Goal: Transaction & Acquisition: Obtain resource

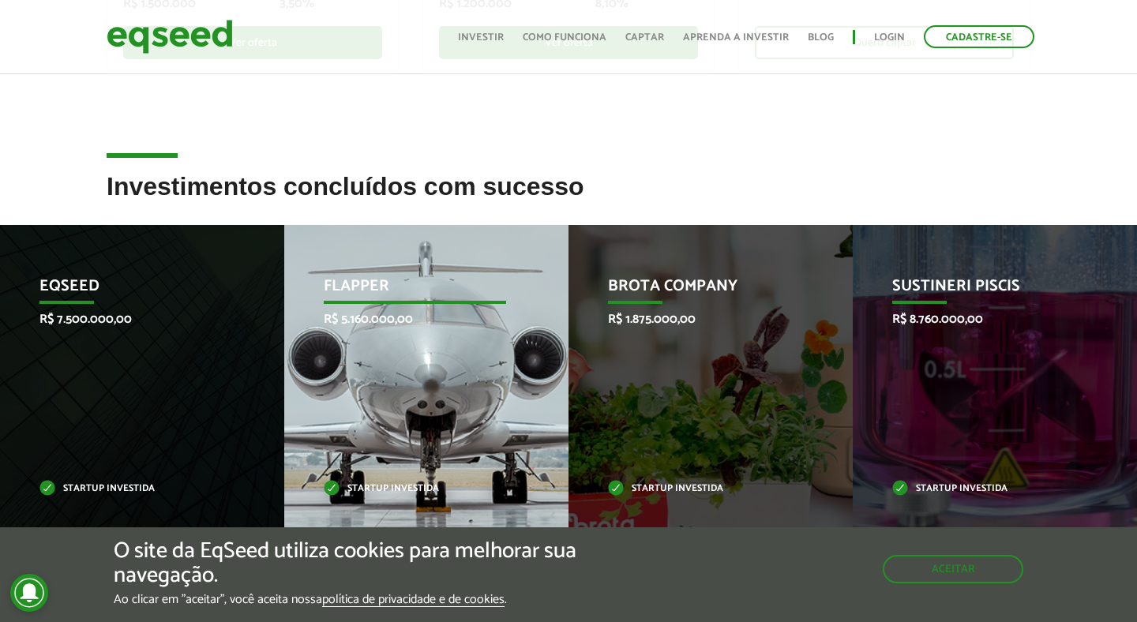
scroll to position [638, 0]
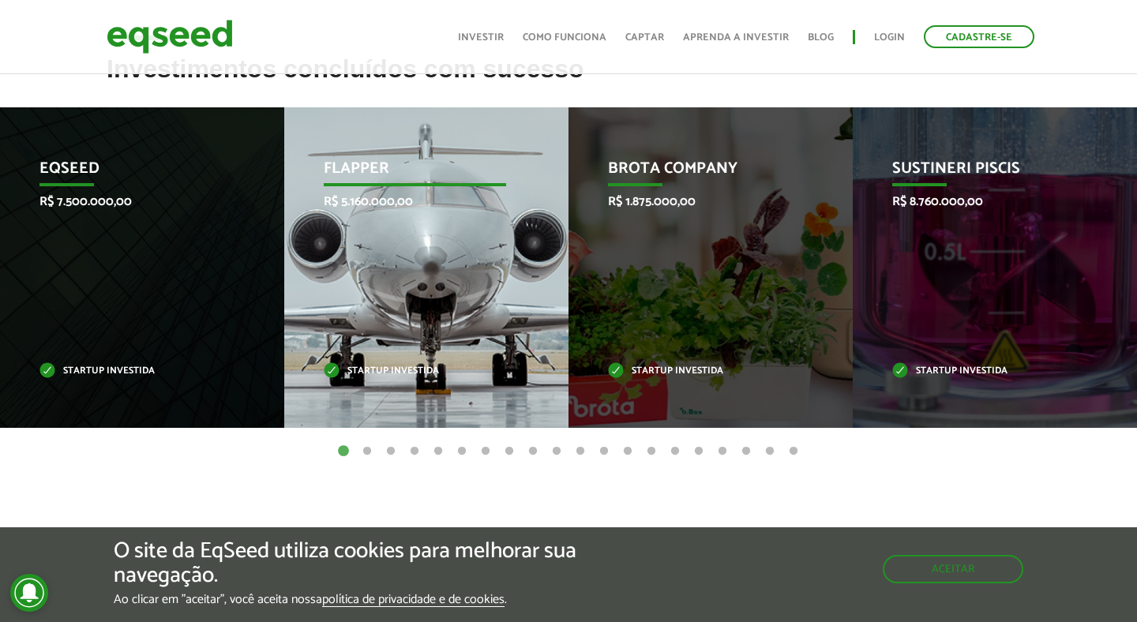
click at [347, 226] on div "Flapper R$ 5.160.000,00 Startup investida" at bounding box center [414, 267] width 261 height 321
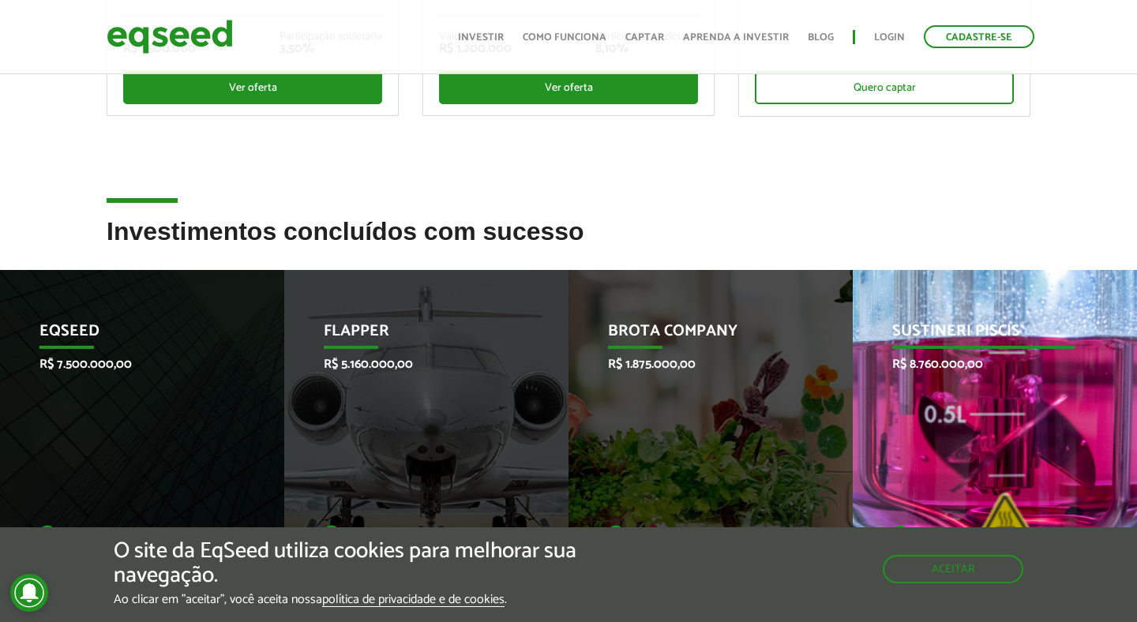
scroll to position [467, 0]
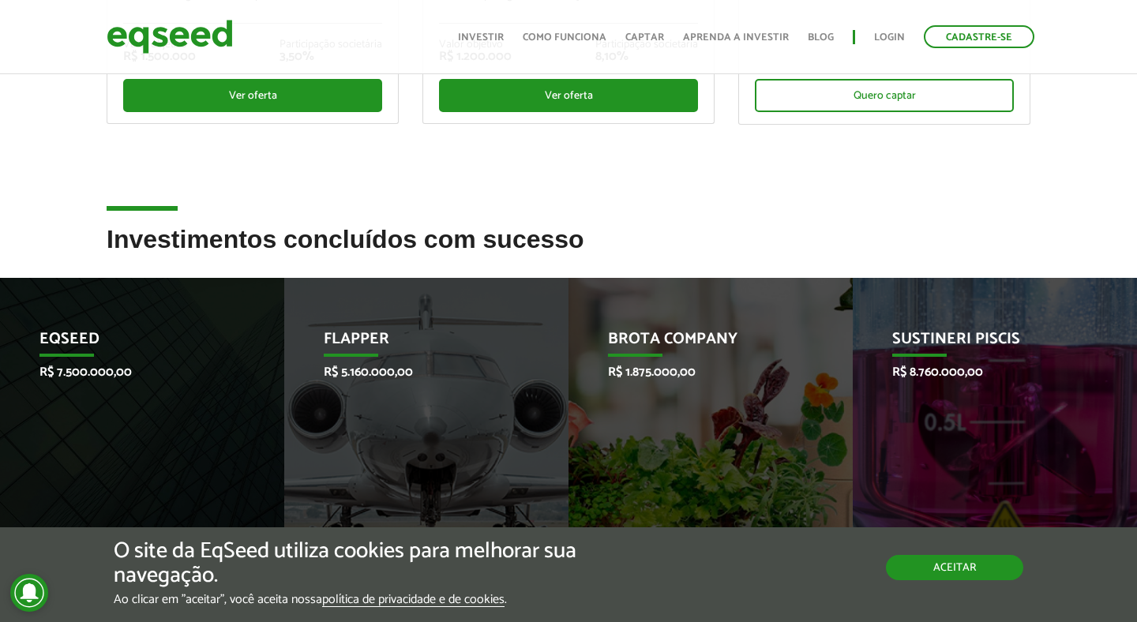
click at [933, 563] on button "Aceitar" at bounding box center [954, 567] width 137 height 25
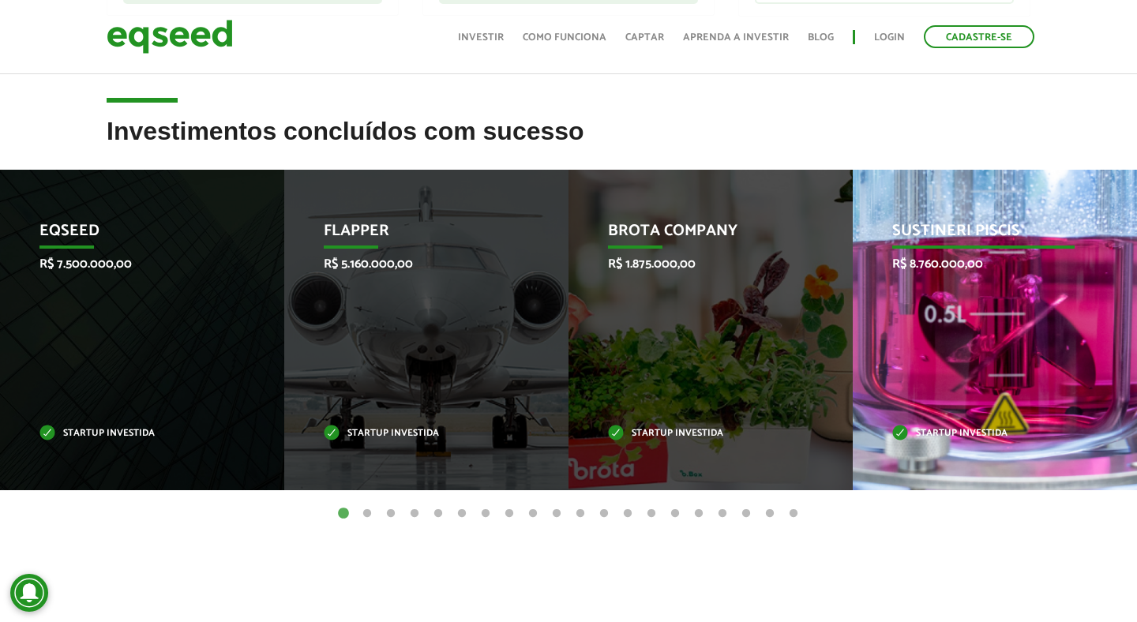
scroll to position [594, 0]
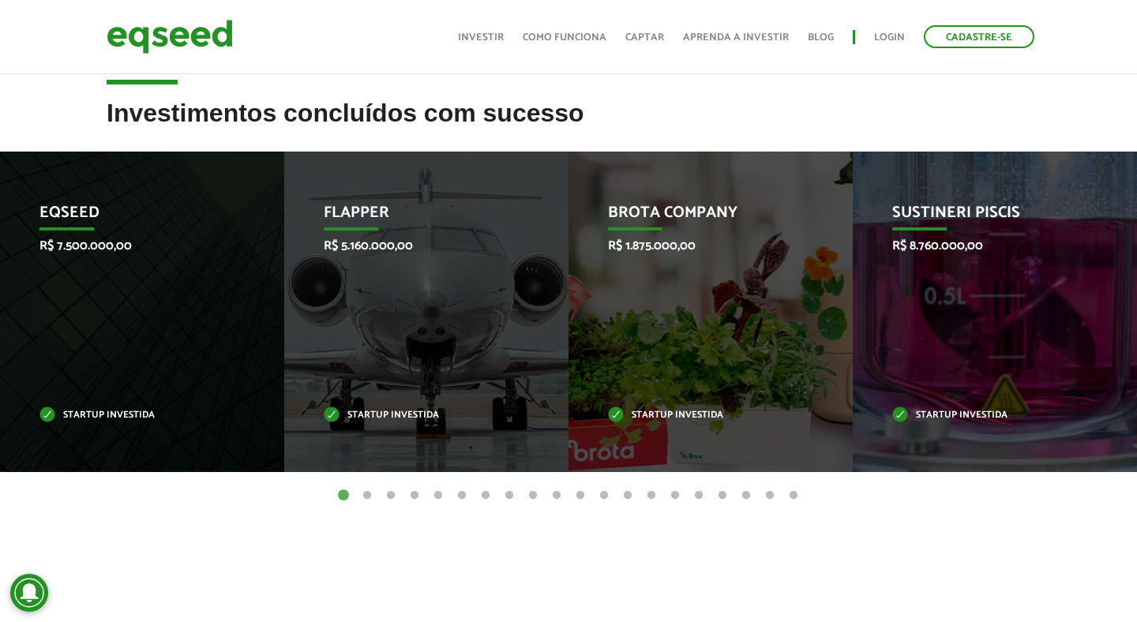
click at [370, 494] on button "2" at bounding box center [367, 496] width 16 height 16
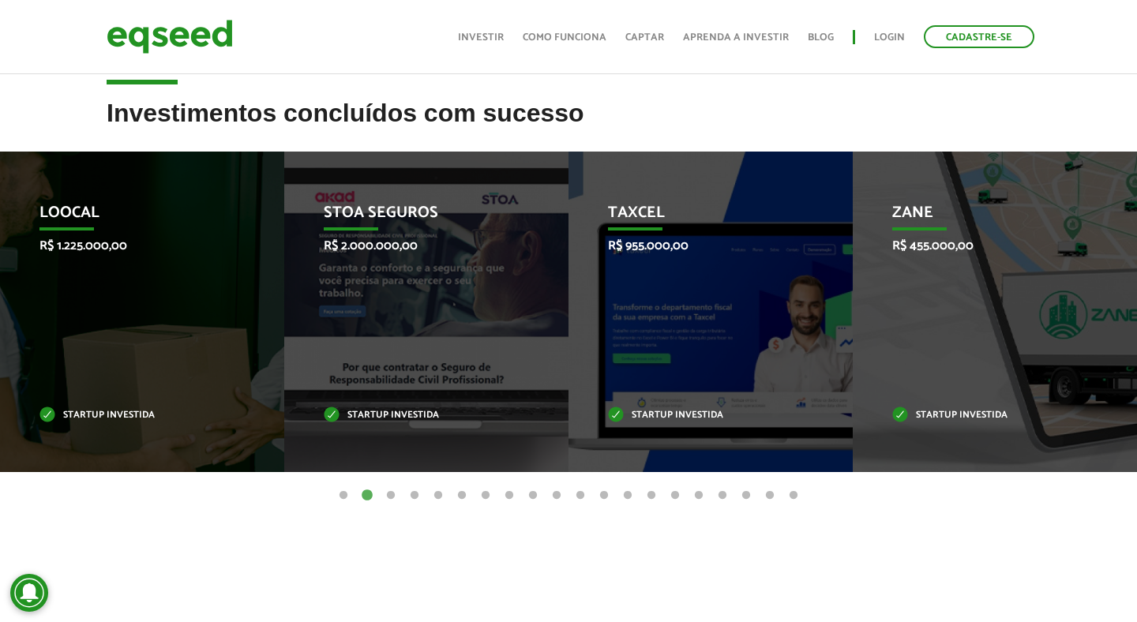
click at [396, 494] on button "3" at bounding box center [391, 496] width 16 height 16
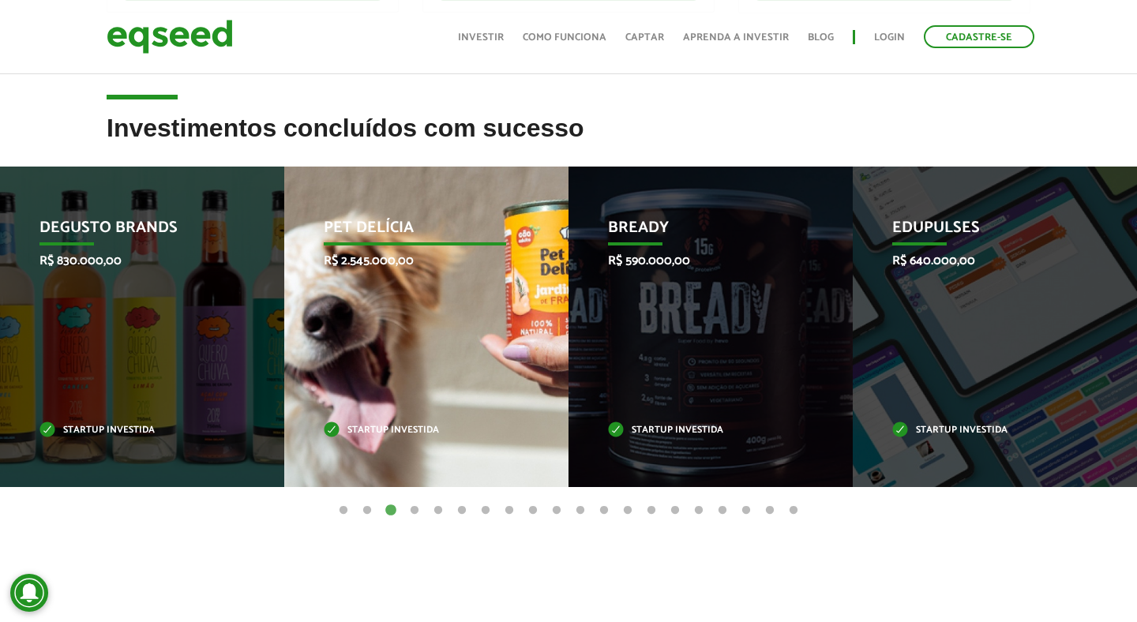
scroll to position [581, 0]
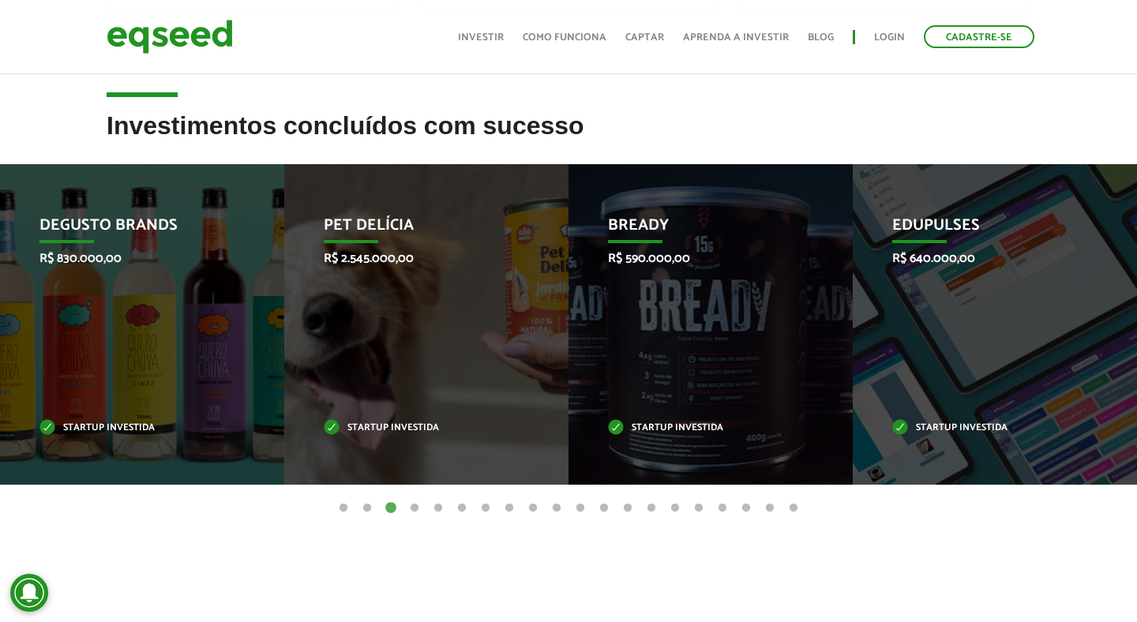
click at [413, 506] on button "4" at bounding box center [415, 509] width 16 height 16
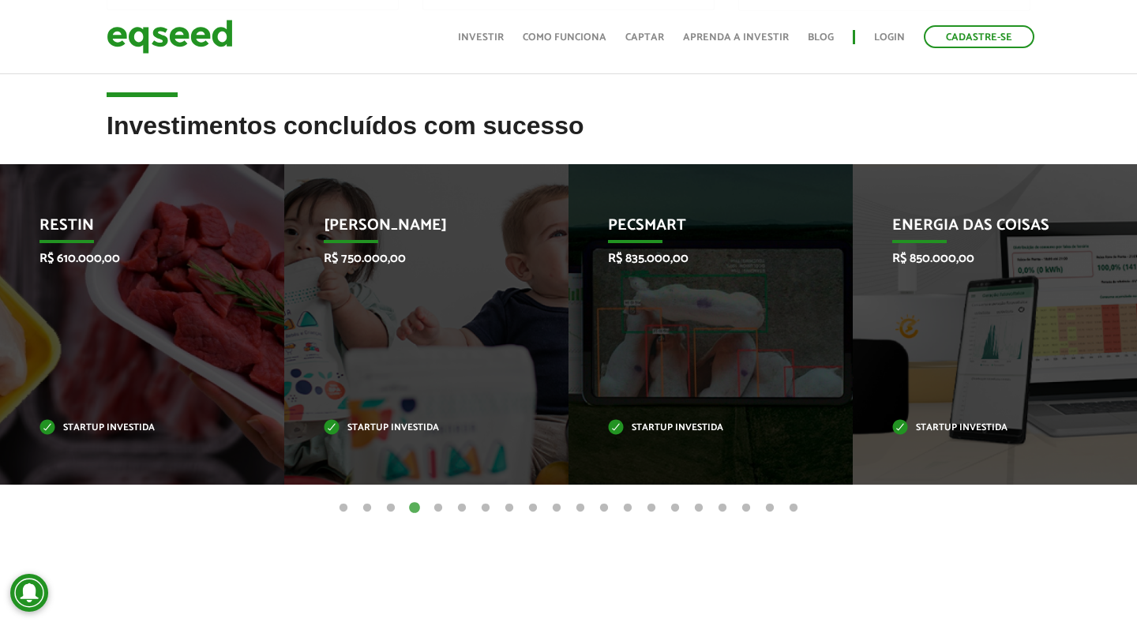
click at [434, 505] on button "5" at bounding box center [438, 509] width 16 height 16
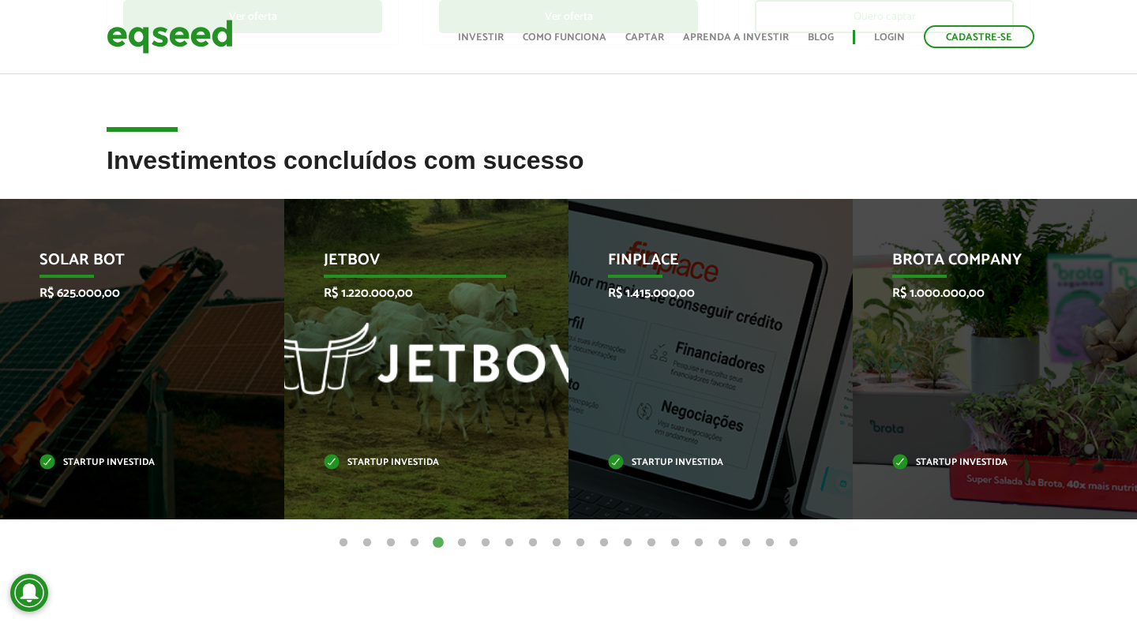
scroll to position [536, 0]
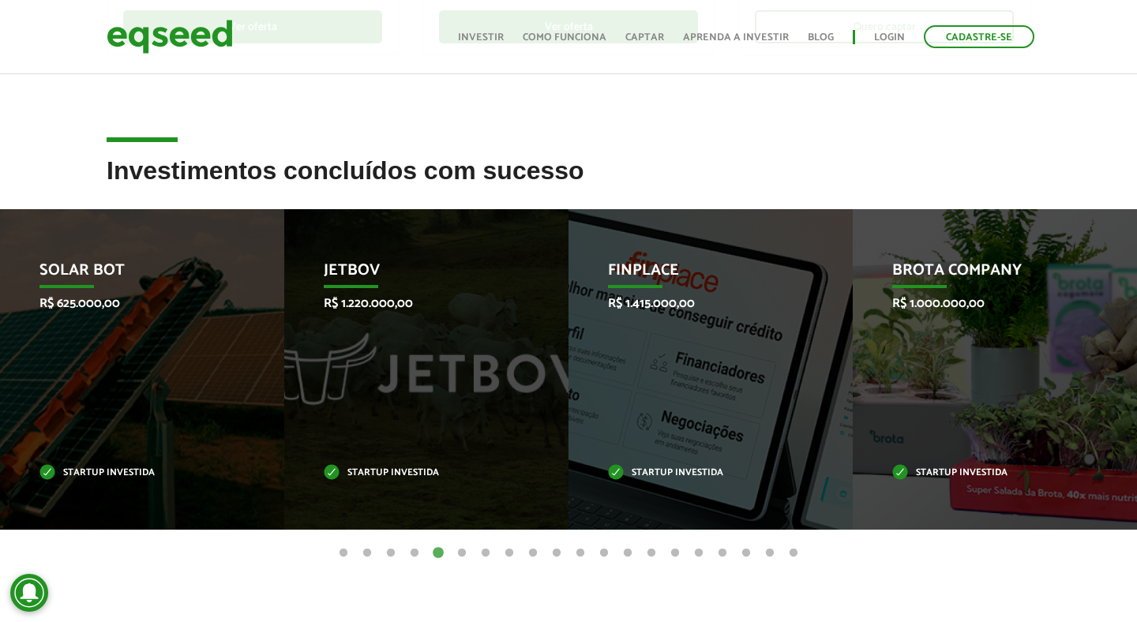
click at [464, 554] on button "6" at bounding box center [462, 554] width 16 height 16
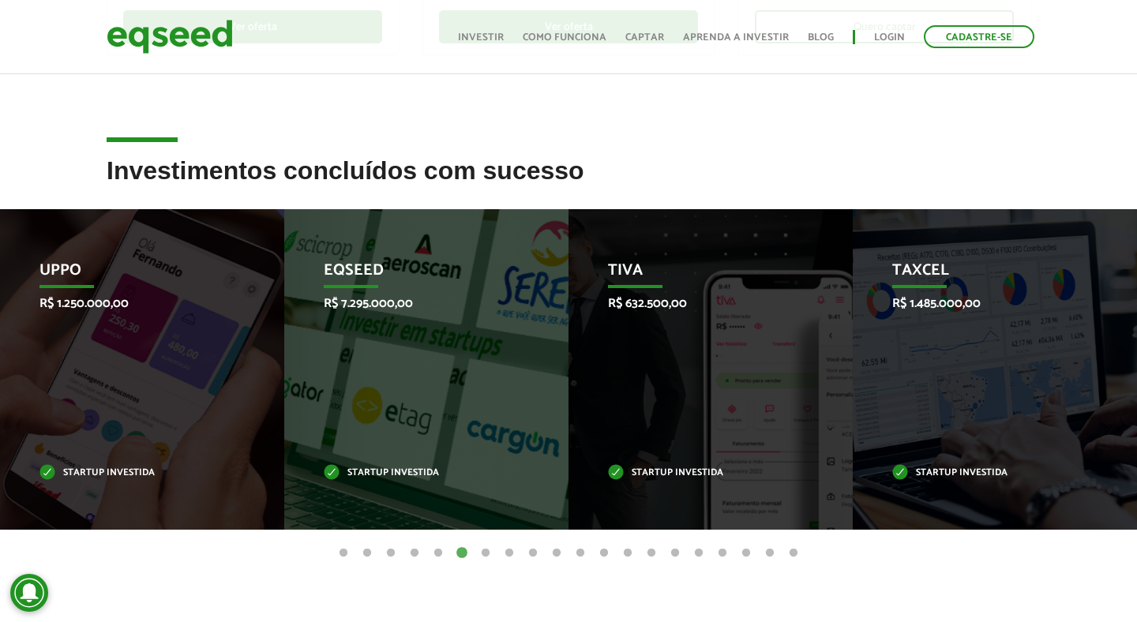
click at [489, 553] on button "7" at bounding box center [486, 554] width 16 height 16
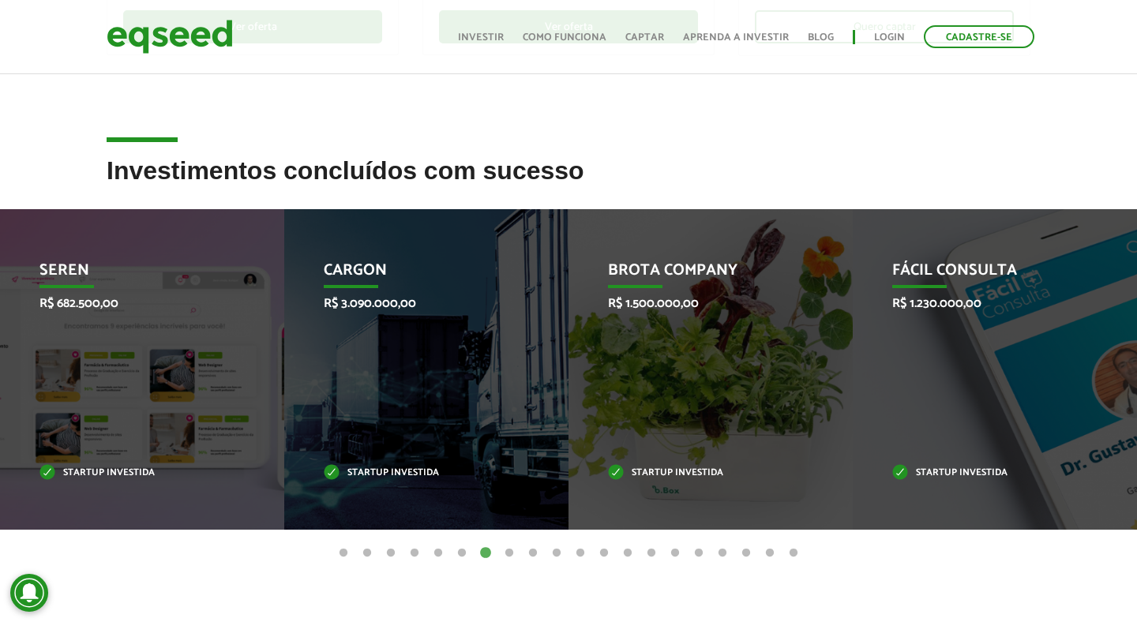
click at [509, 554] on button "8" at bounding box center [509, 554] width 16 height 16
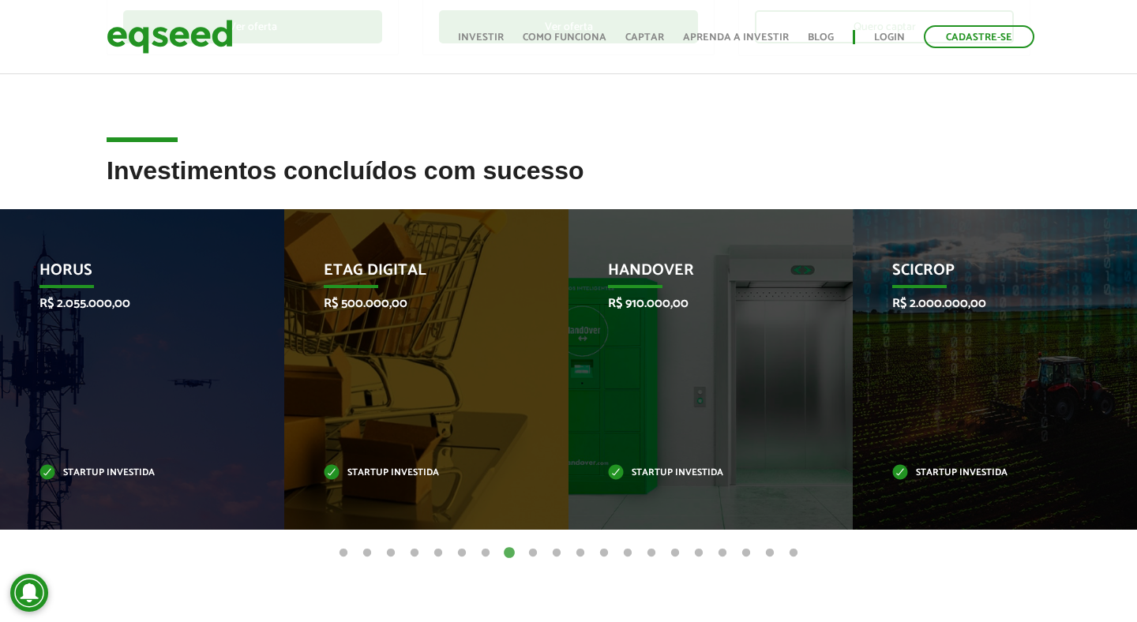
click at [533, 554] on button "9" at bounding box center [533, 554] width 16 height 16
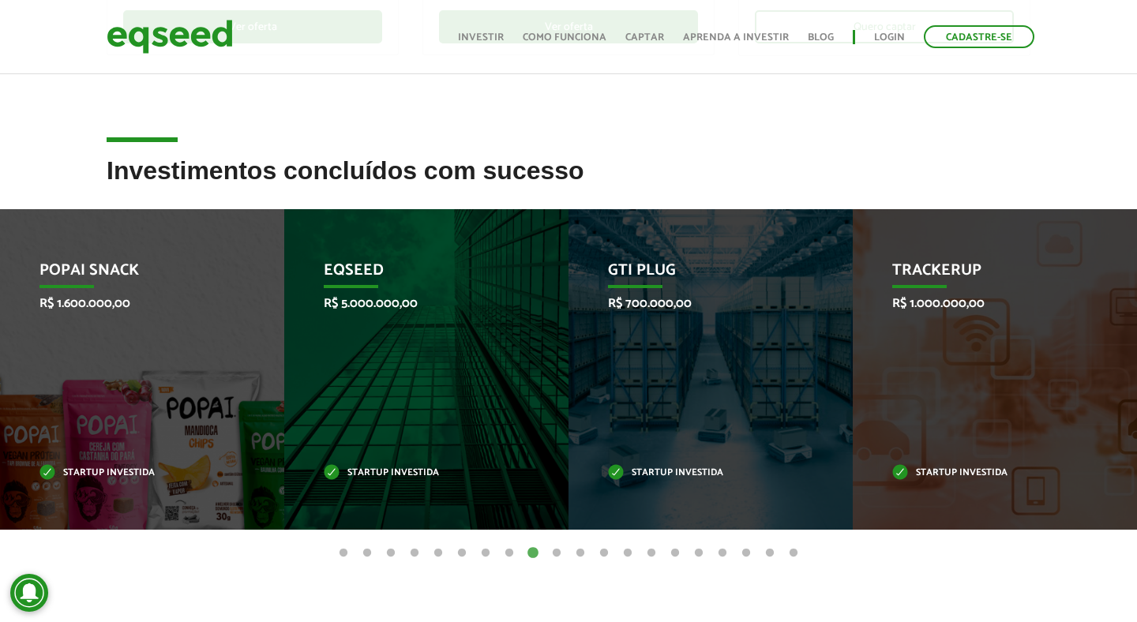
click at [563, 554] on button "10" at bounding box center [557, 554] width 16 height 16
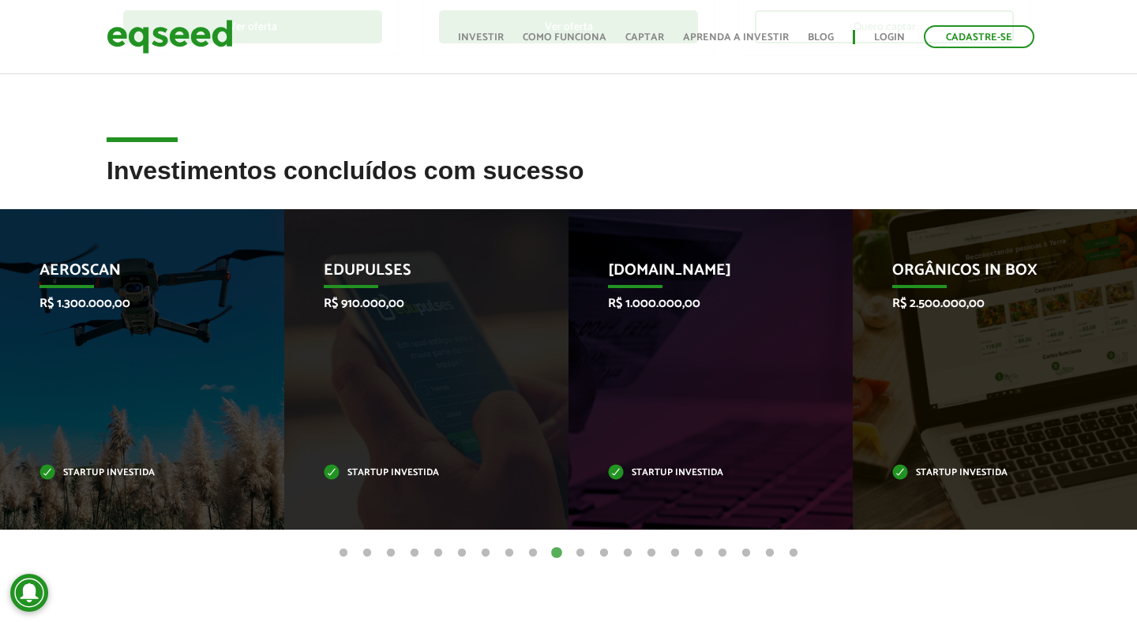
click at [582, 554] on button "11" at bounding box center [581, 554] width 16 height 16
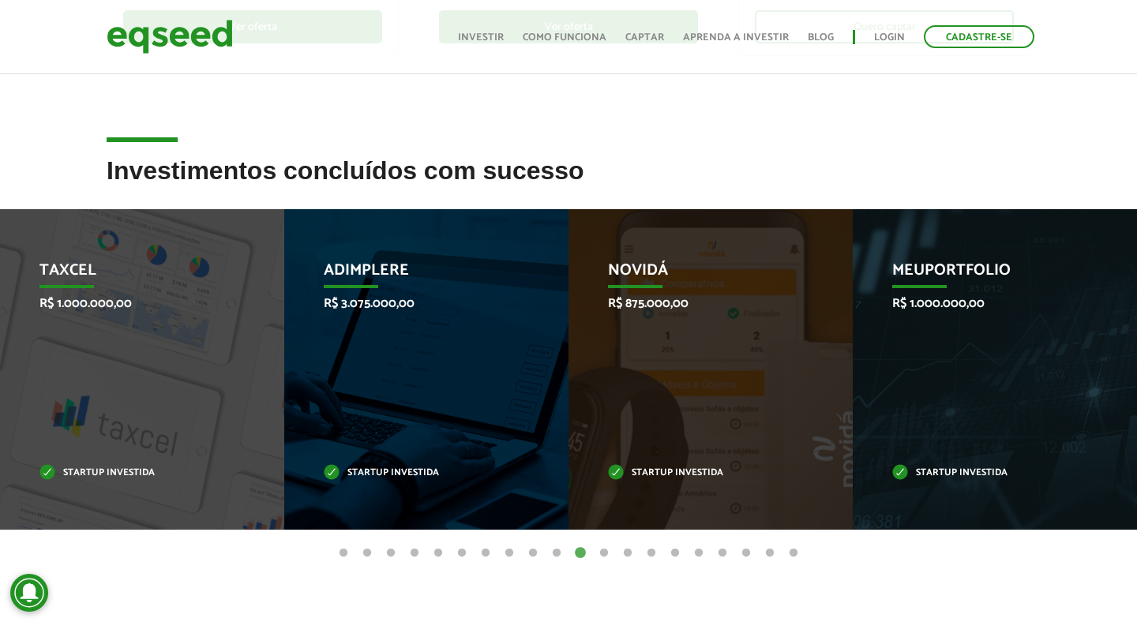
click at [610, 556] on button "12" at bounding box center [604, 554] width 16 height 16
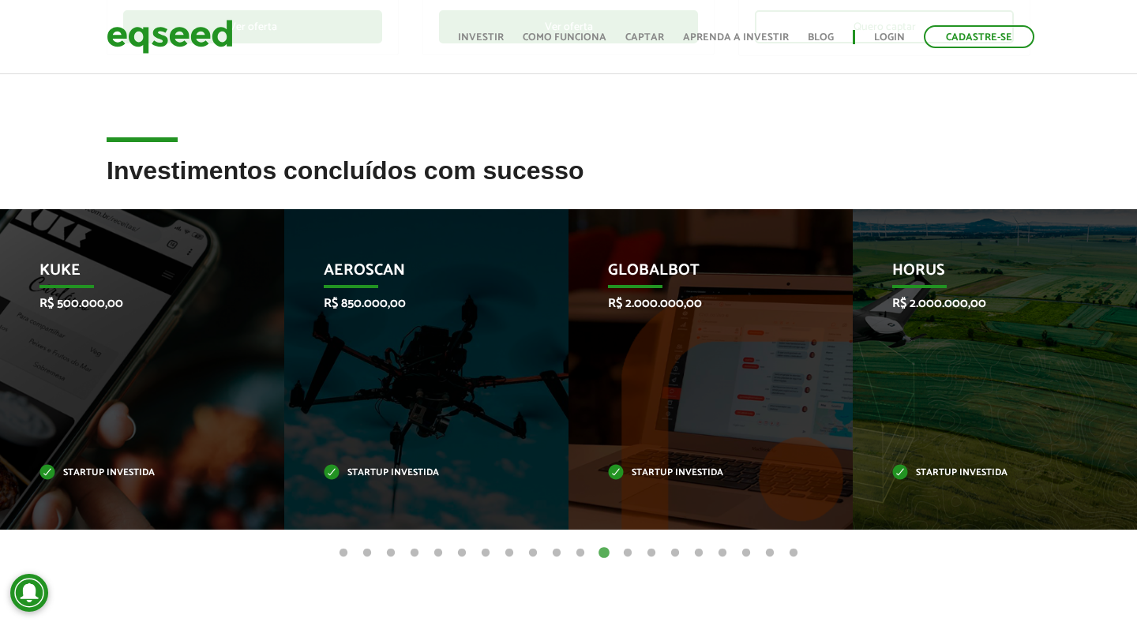
click at [623, 556] on button "13" at bounding box center [628, 554] width 16 height 16
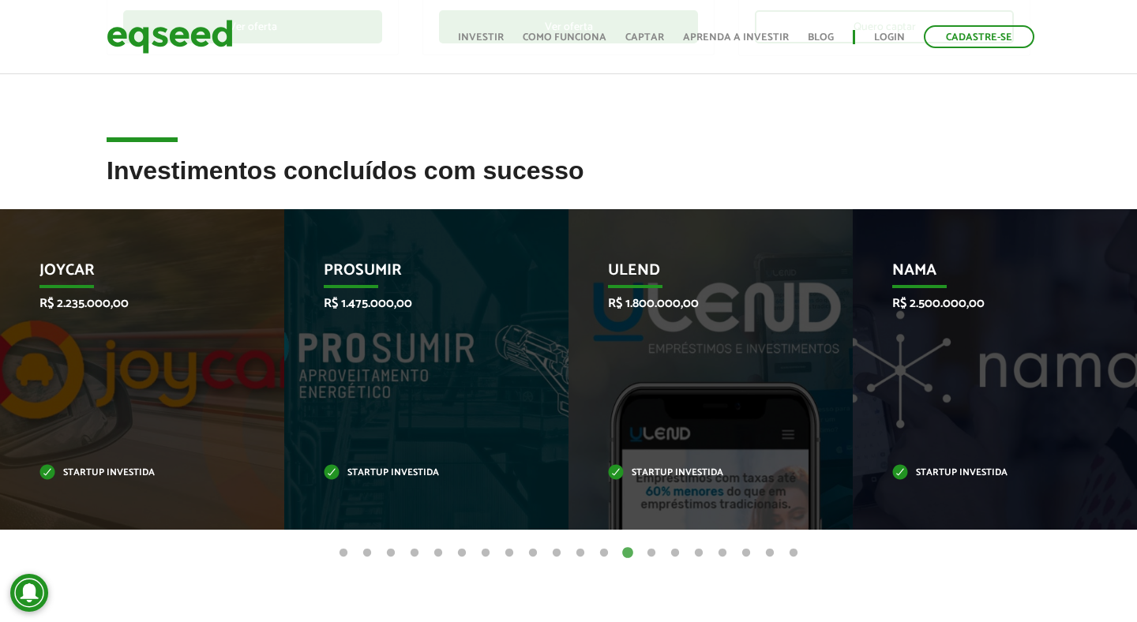
click at [641, 555] on ul "1 2 3 4 5 6 7 8 9 10 11 12 13 14 15 16 17 18 19 20" at bounding box center [568, 552] width 1137 height 17
click at [649, 553] on button "14" at bounding box center [652, 554] width 16 height 16
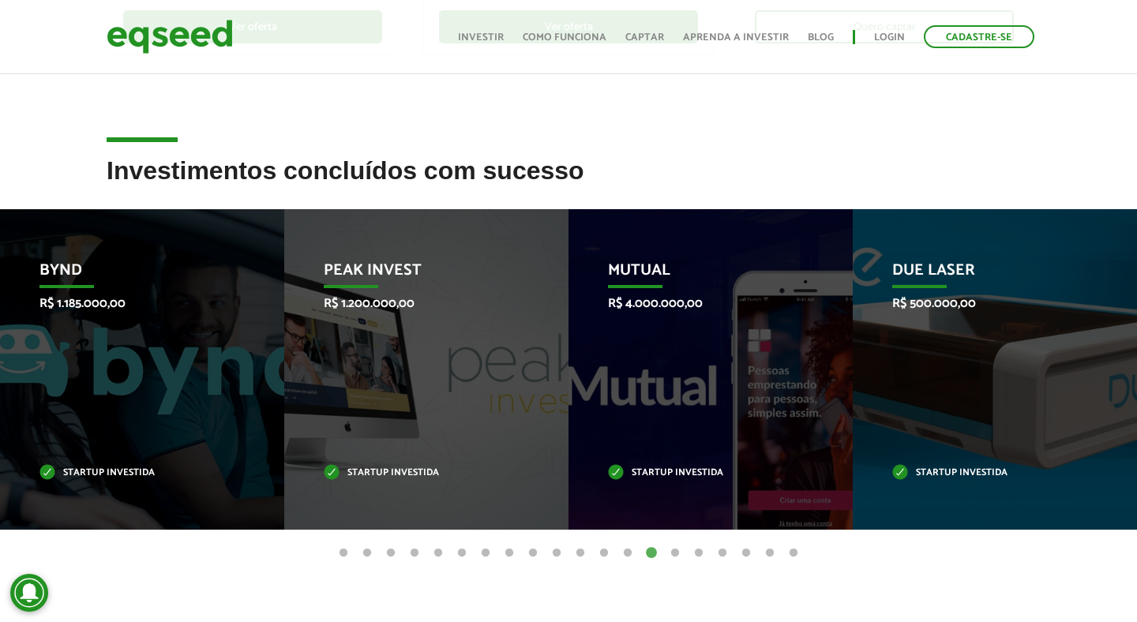
click at [340, 550] on button "1" at bounding box center [344, 554] width 16 height 16
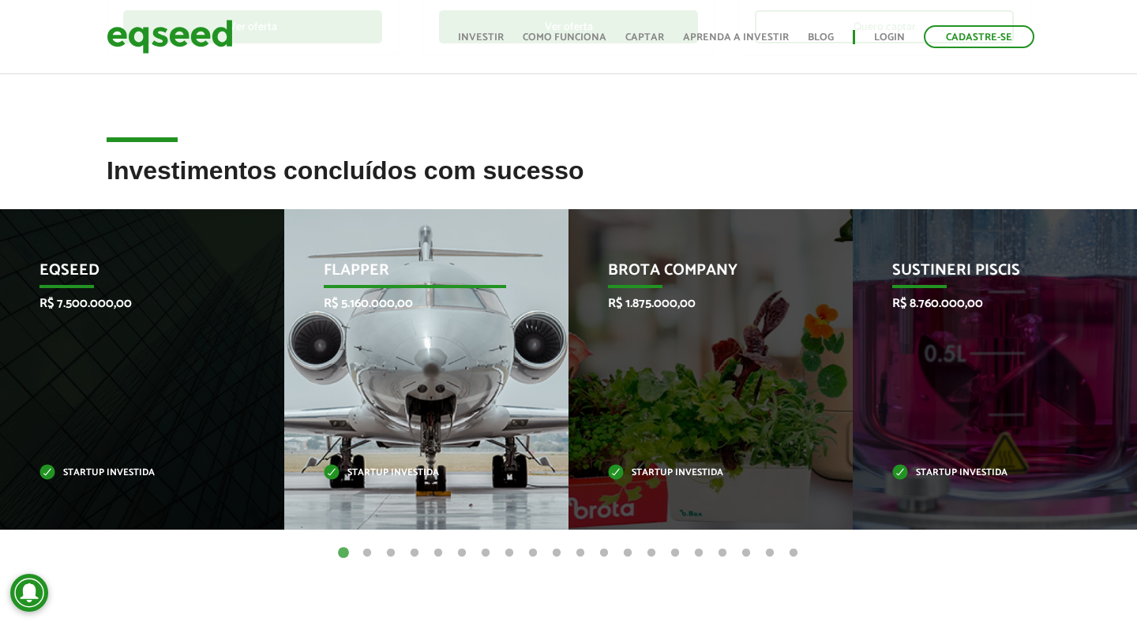
click at [448, 371] on div "Flapper R$ 5.160.000,00 Startup investida" at bounding box center [414, 369] width 261 height 321
click at [408, 446] on div "Flapper R$ 5.160.000,00 Startup investida" at bounding box center [414, 369] width 261 height 321
click at [400, 283] on p "Flapper" at bounding box center [415, 274] width 182 height 27
click at [356, 265] on p "Flapper" at bounding box center [415, 274] width 182 height 27
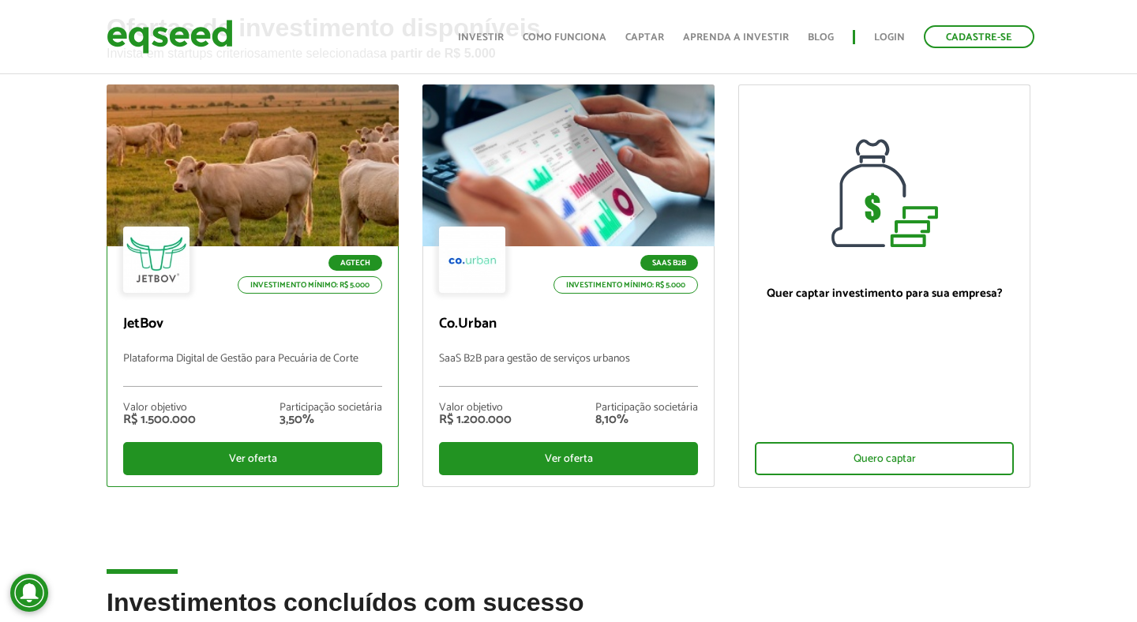
scroll to position [42, 0]
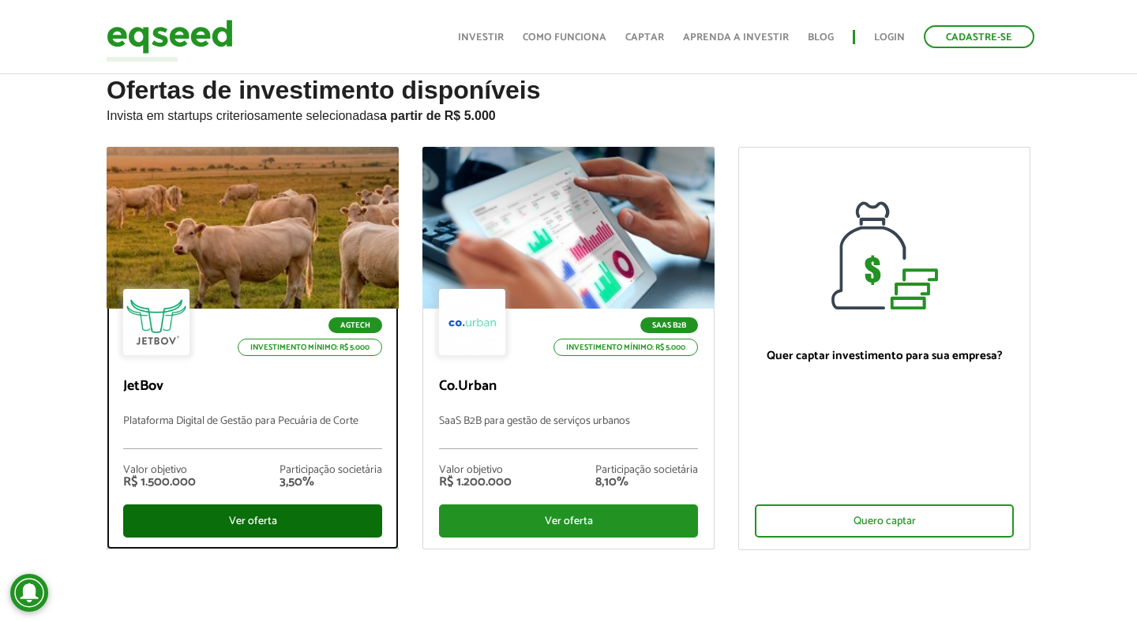
click at [327, 531] on div "Ver oferta" at bounding box center [252, 521] width 259 height 33
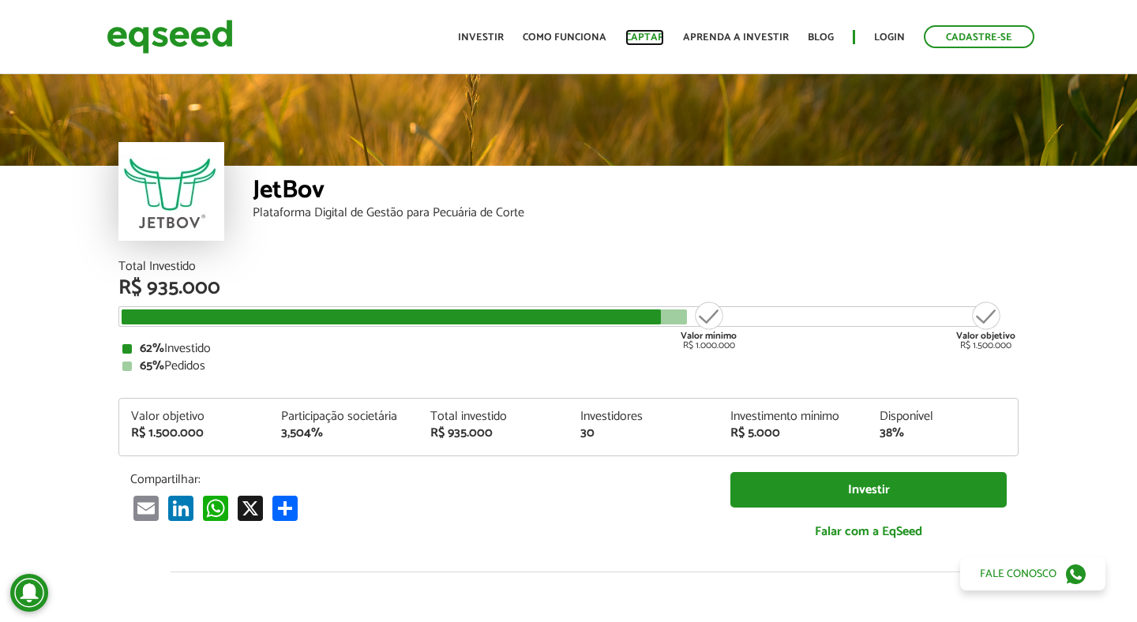
click at [662, 35] on link "Captar" at bounding box center [644, 37] width 39 height 10
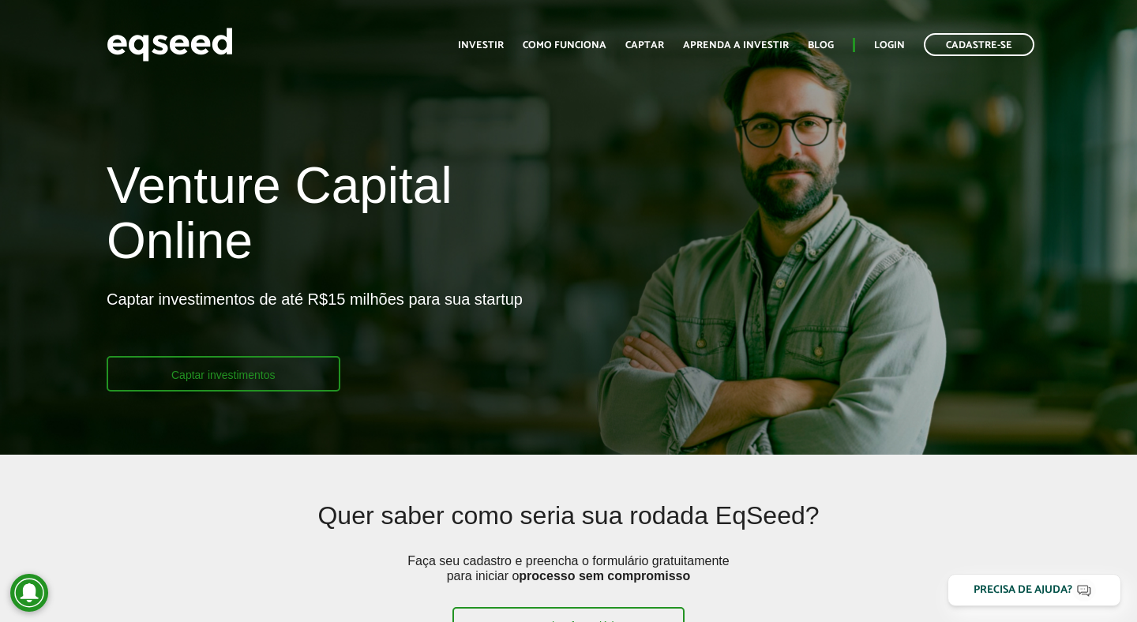
click at [262, 377] on link "Captar investimentos" at bounding box center [224, 374] width 234 height 36
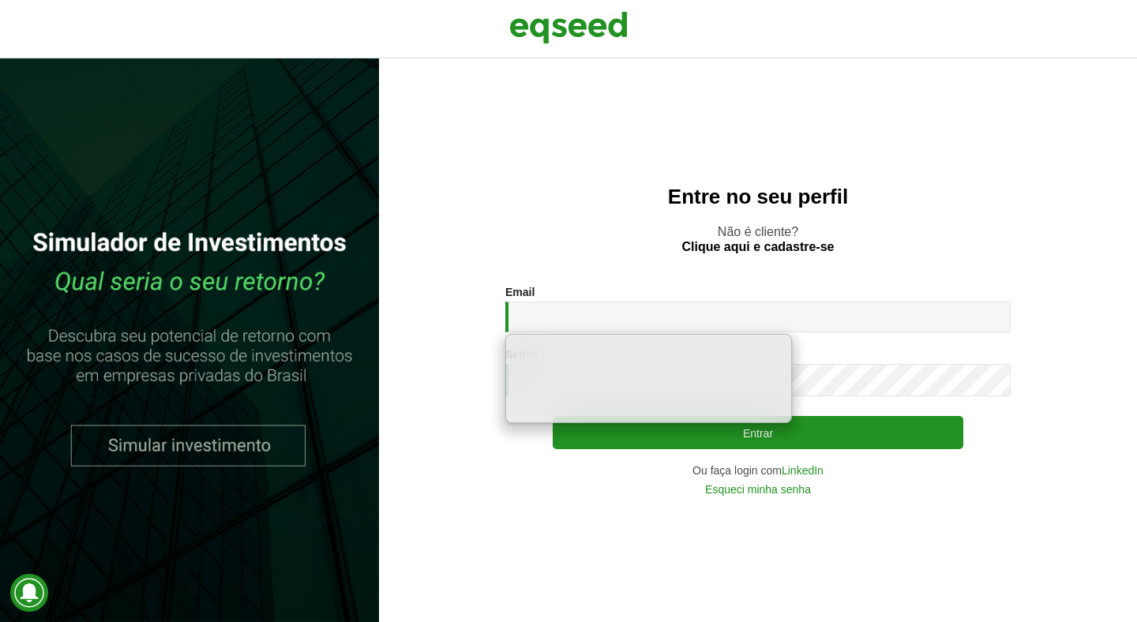
click at [468, 401] on section "Email * Digite seu endereço de e-mail. Senha * Digite a senha que será usada em…" at bounding box center [758, 390] width 695 height 209
